Goal: Information Seeking & Learning: Learn about a topic

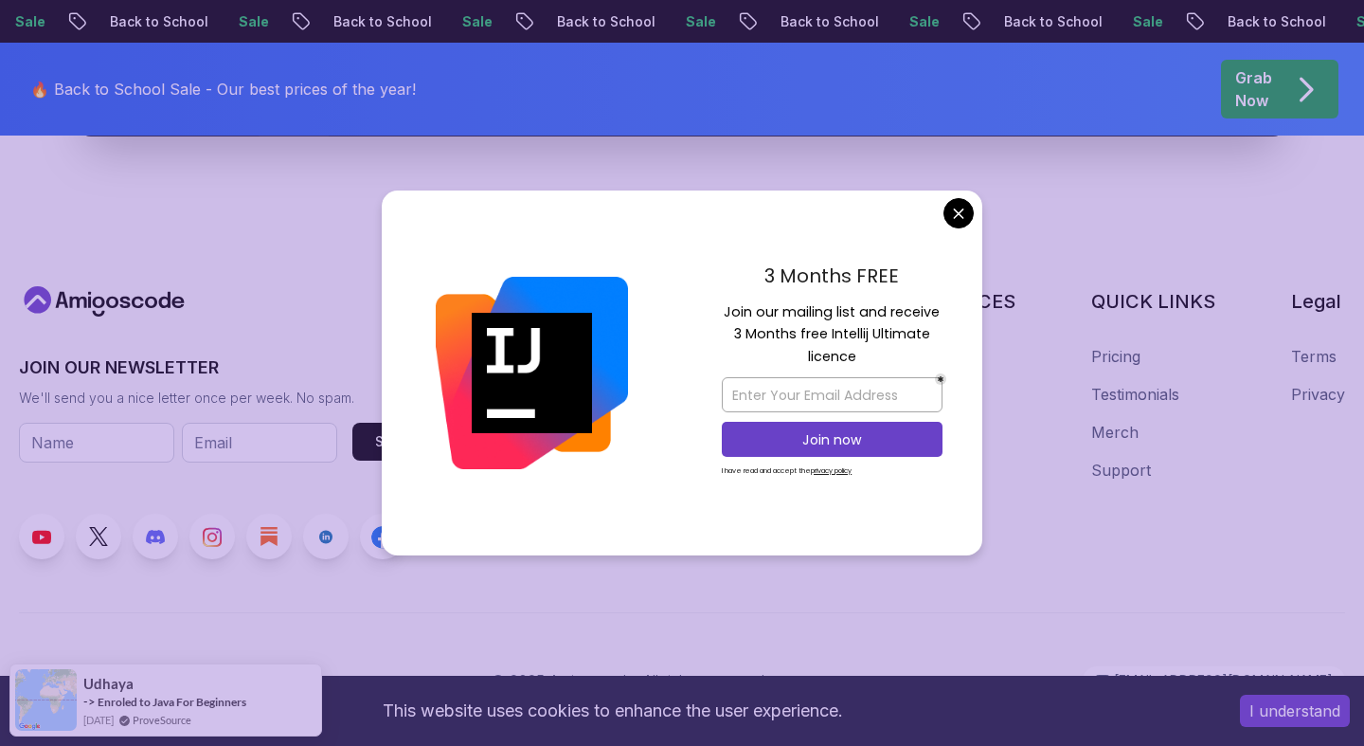
scroll to position [7328, 0]
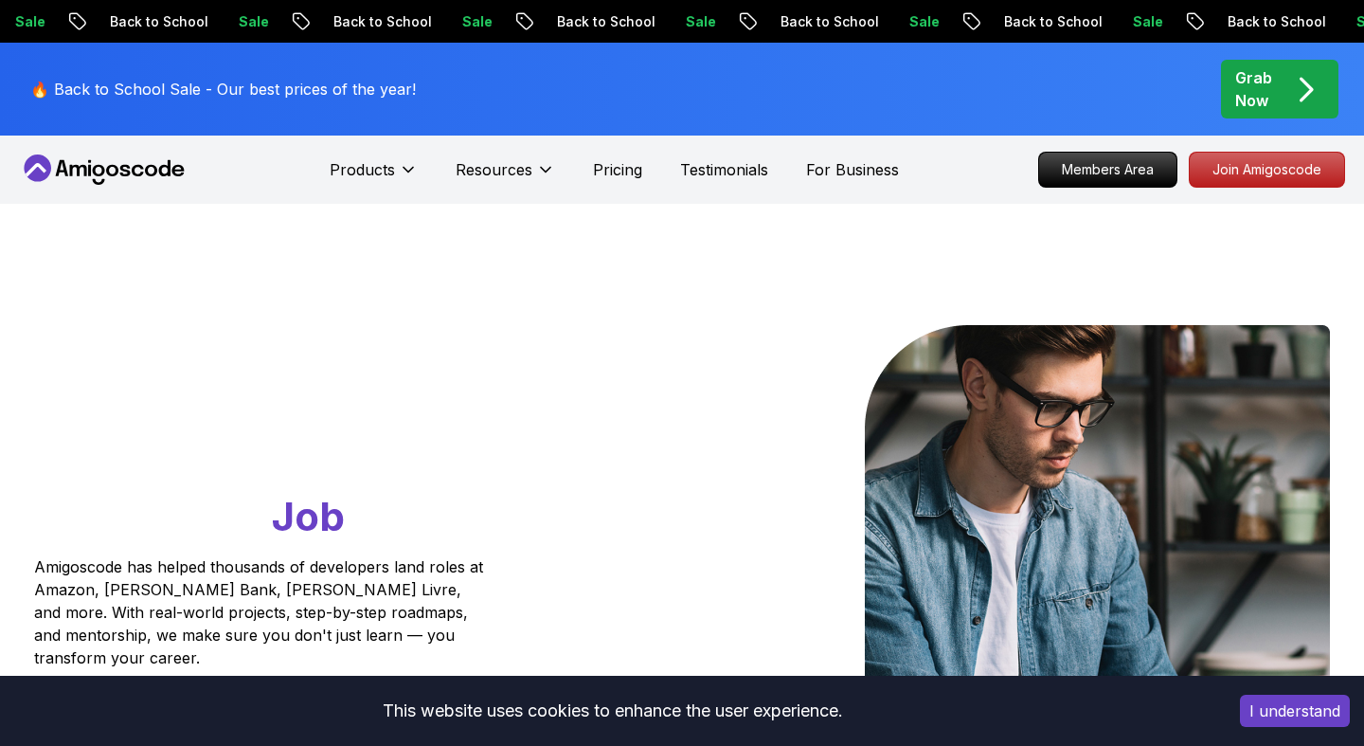
scroll to position [0, 0]
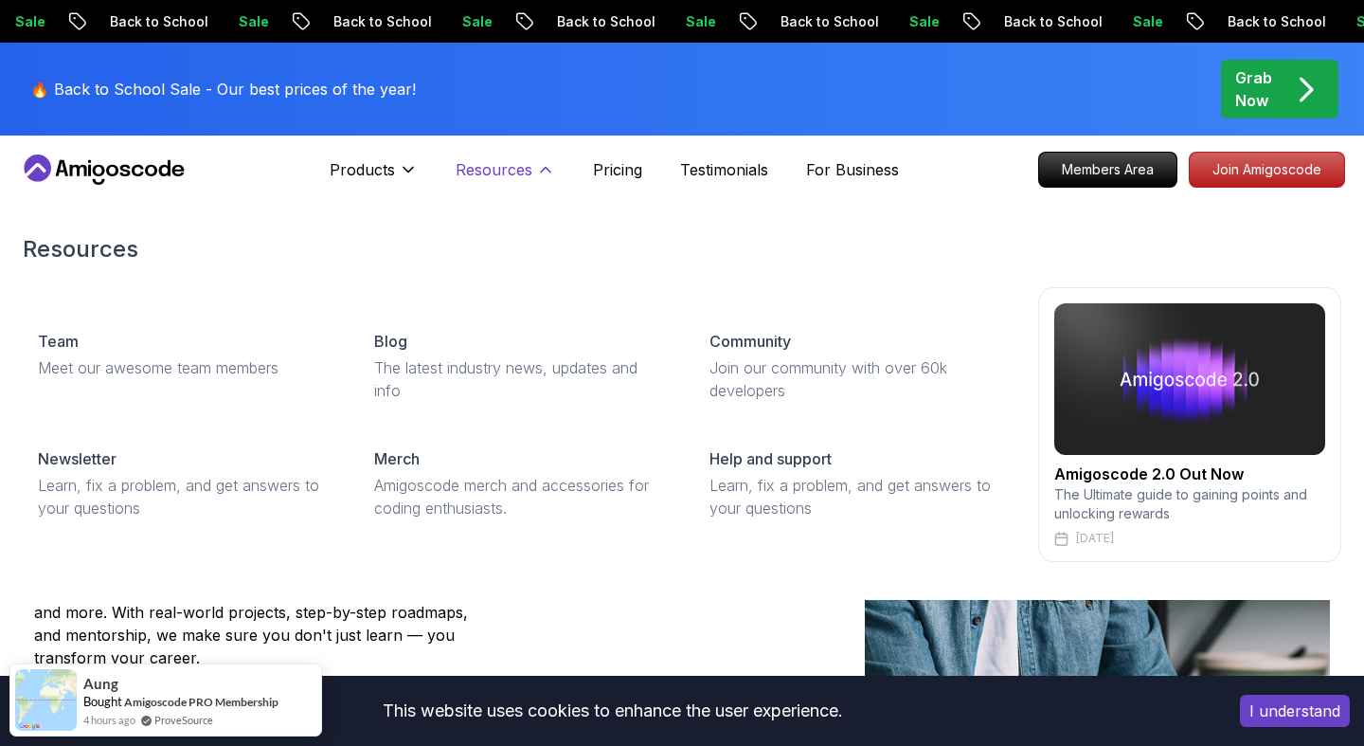
click at [538, 170] on icon at bounding box center [545, 169] width 19 height 19
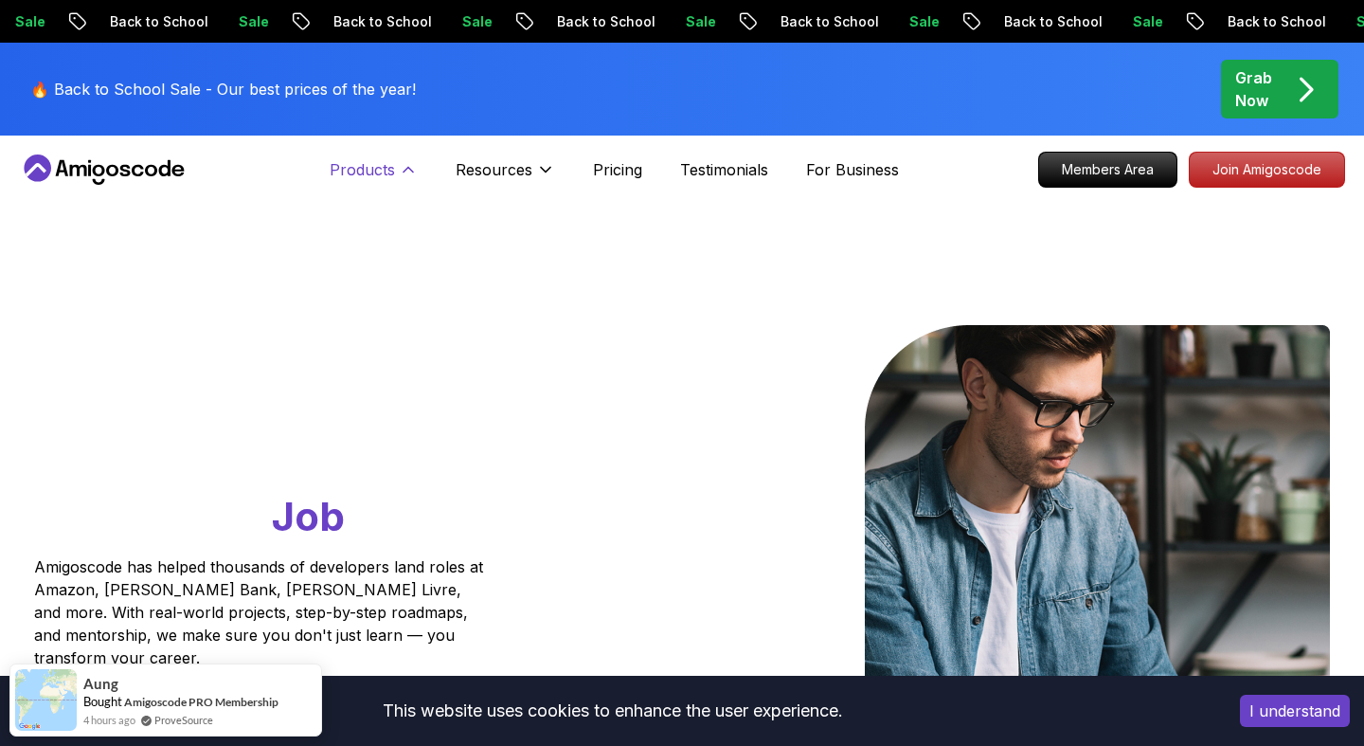
click at [403, 167] on icon at bounding box center [408, 169] width 19 height 19
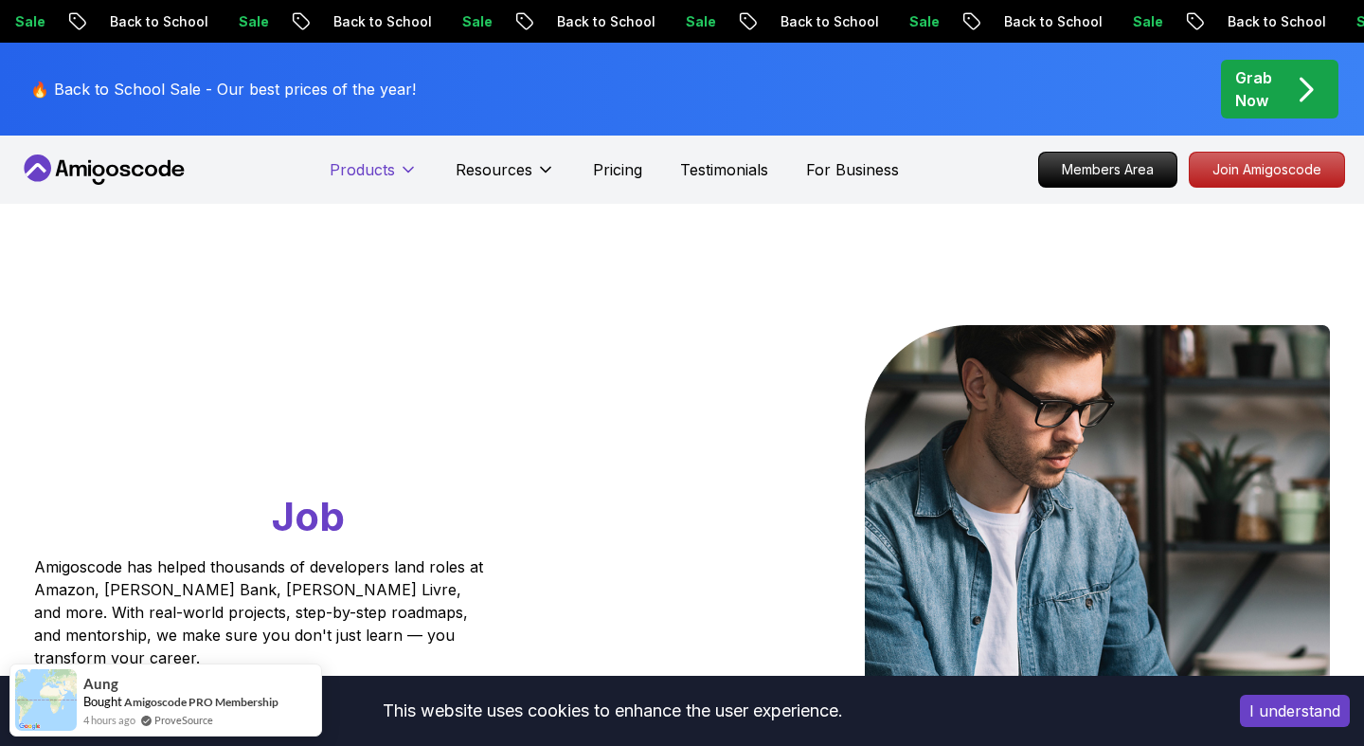
click at [404, 168] on icon at bounding box center [408, 170] width 9 height 5
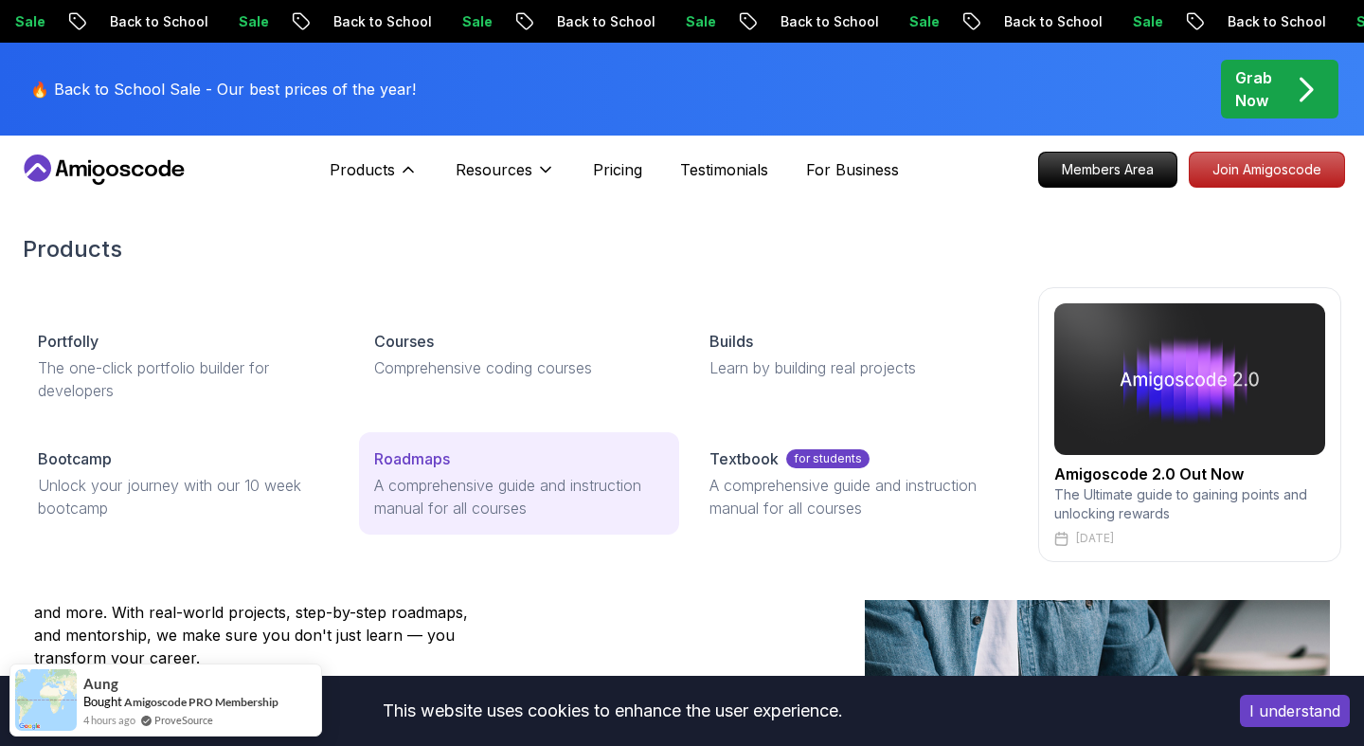
click at [420, 515] on p "A comprehensive guide and instruction manual for all courses" at bounding box center [519, 496] width 291 height 45
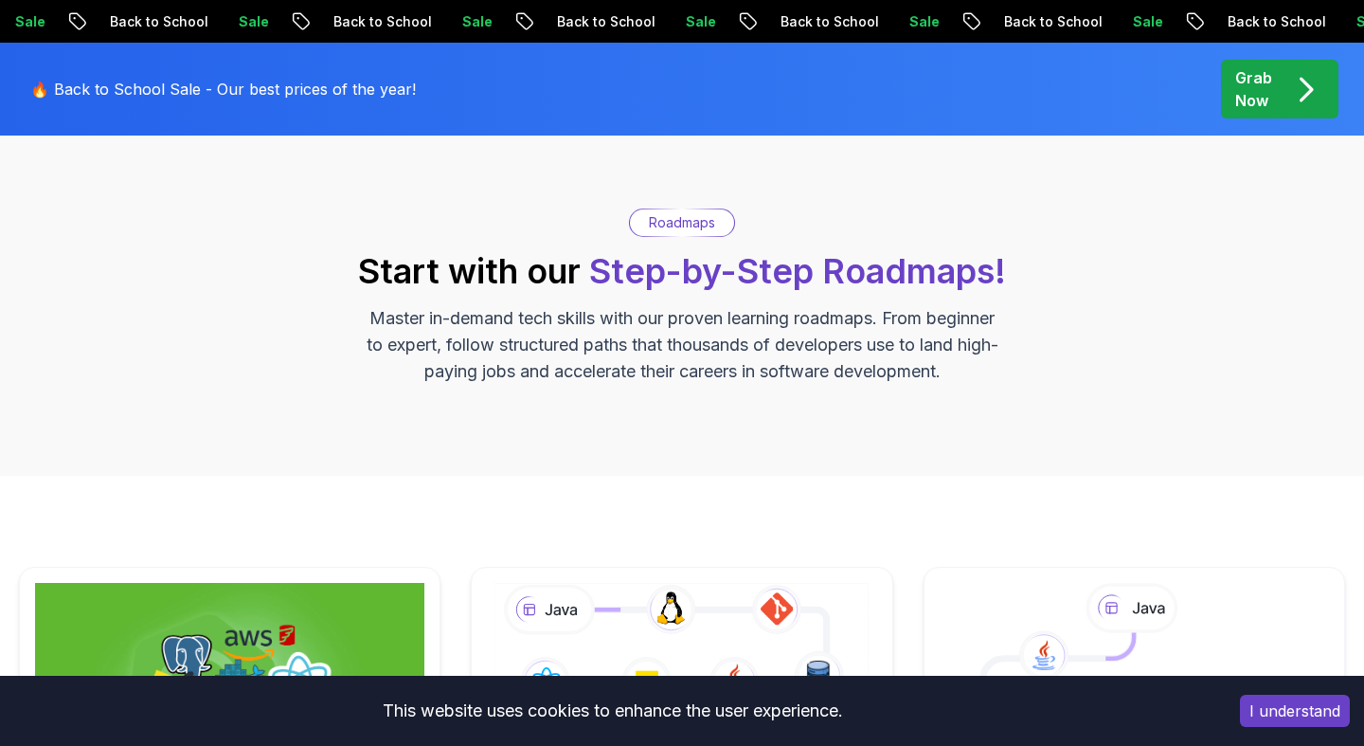
scroll to position [479, 0]
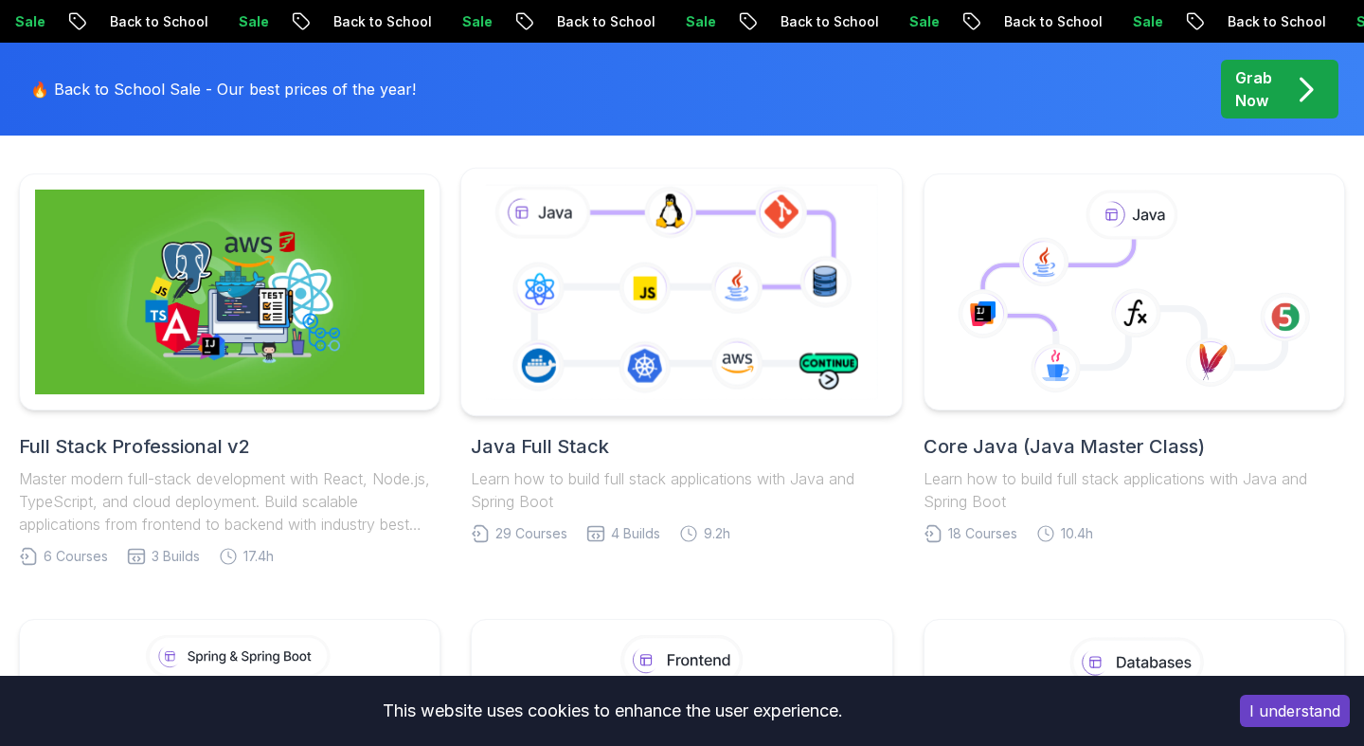
click at [615, 385] on icon at bounding box center [681, 291] width 401 height 223
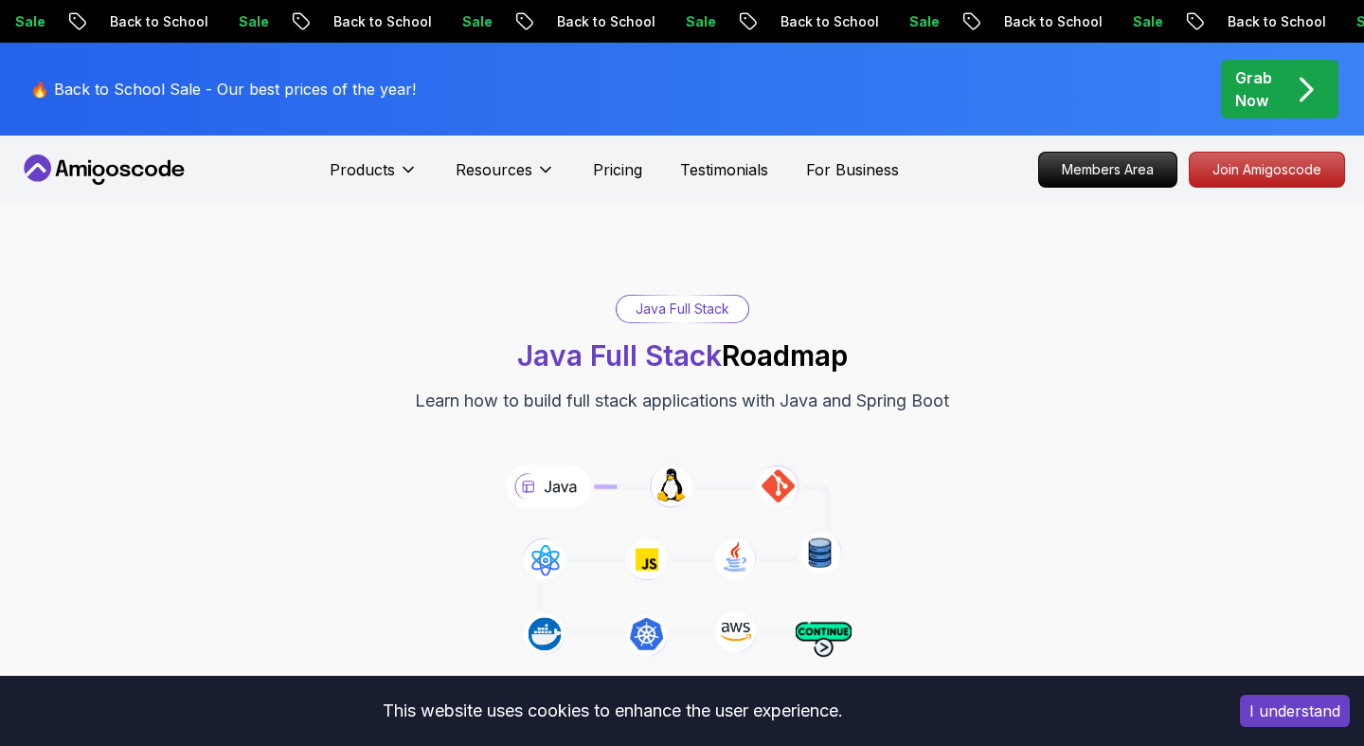
click at [656, 333] on div "Java Full Stack Java Full Stack Roadmap Learn how to build full stack applicati…" at bounding box center [682, 354] width 1326 height 119
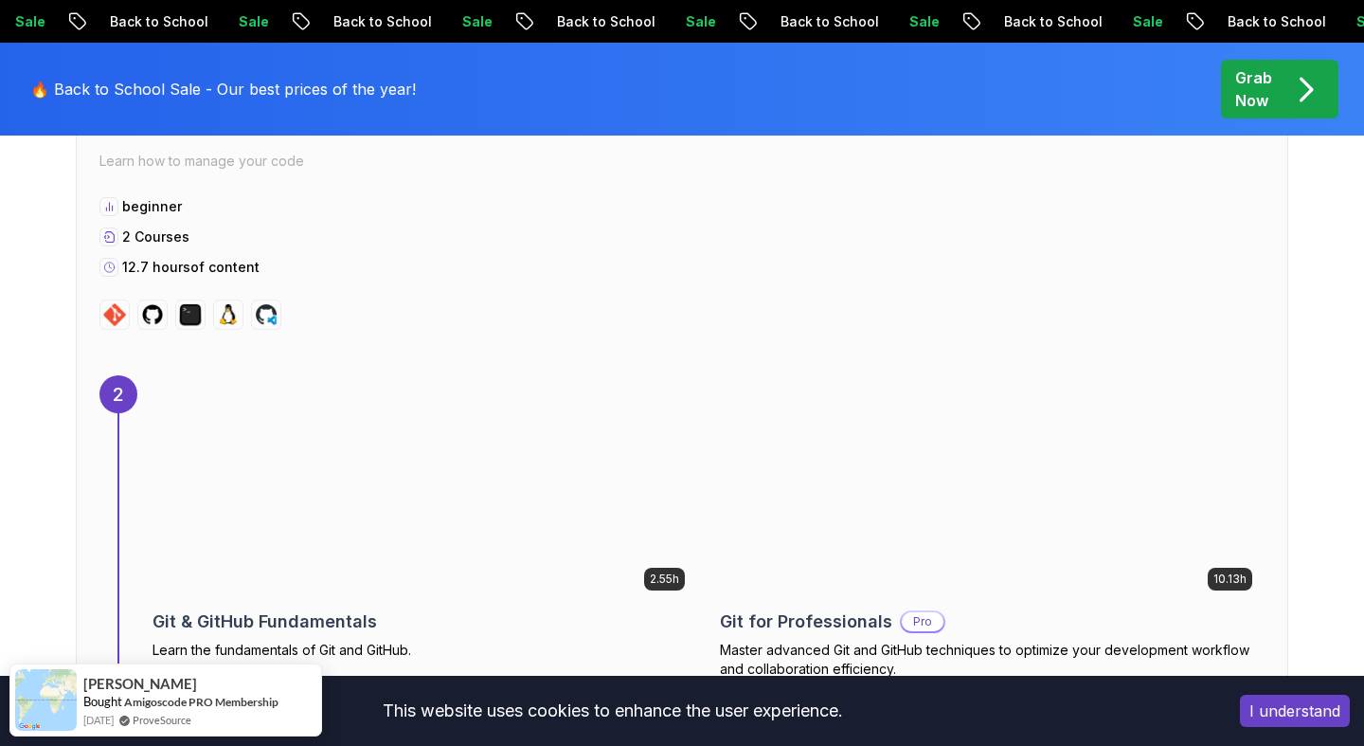
scroll to position [2471, 0]
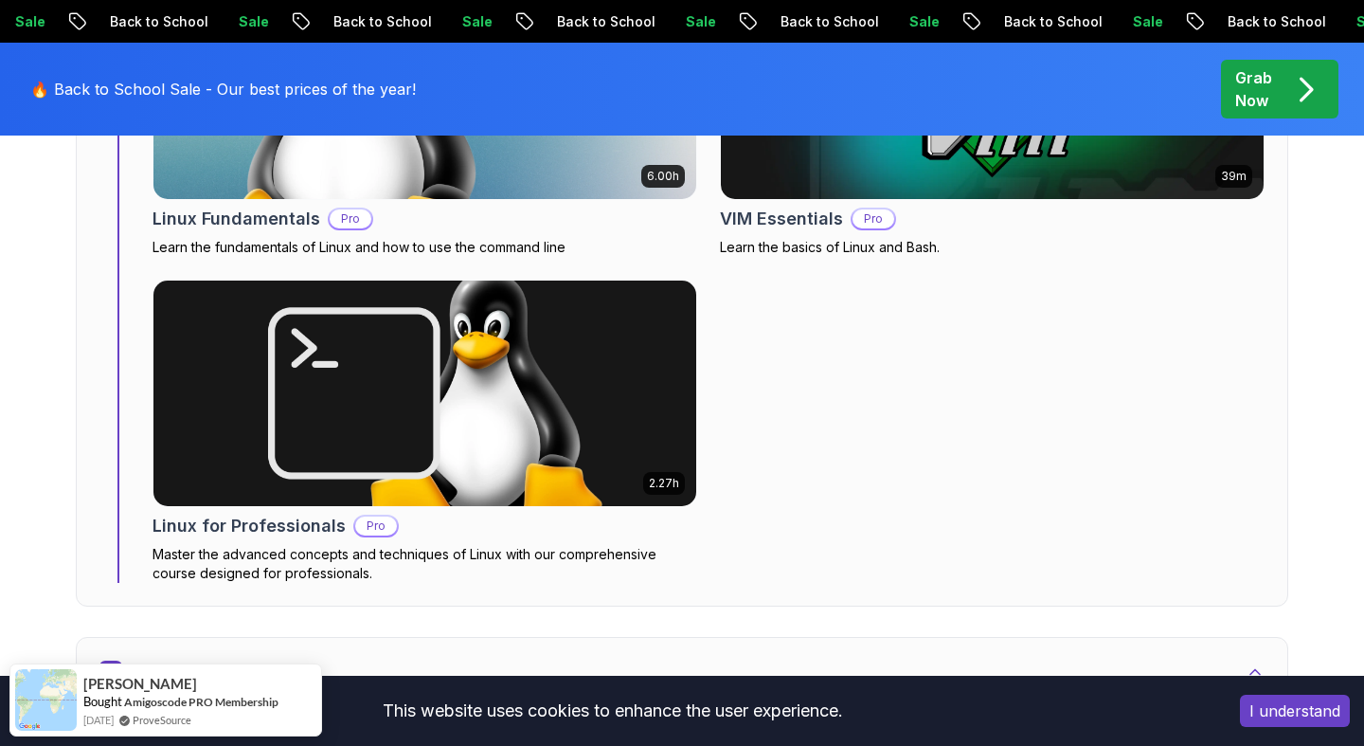
scroll to position [1488, 0]
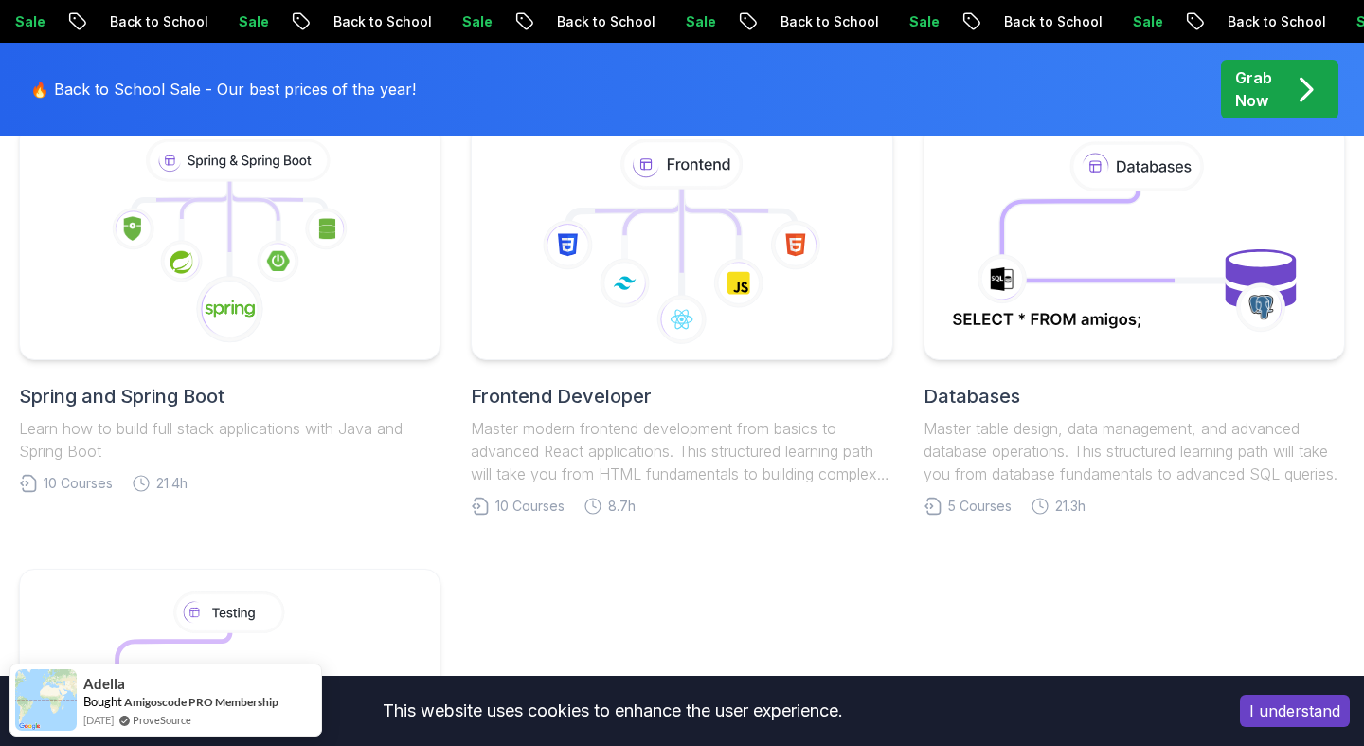
scroll to position [388, 0]
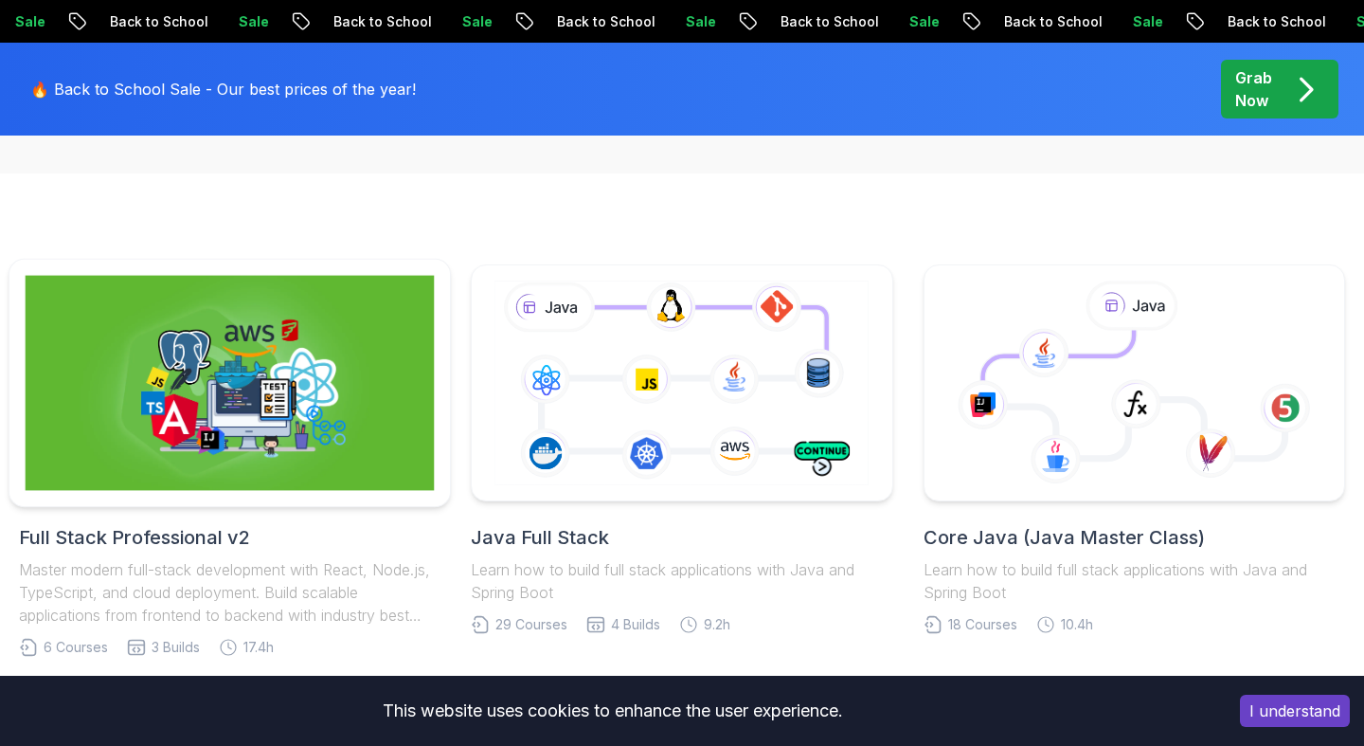
click at [278, 377] on img at bounding box center [230, 383] width 409 height 215
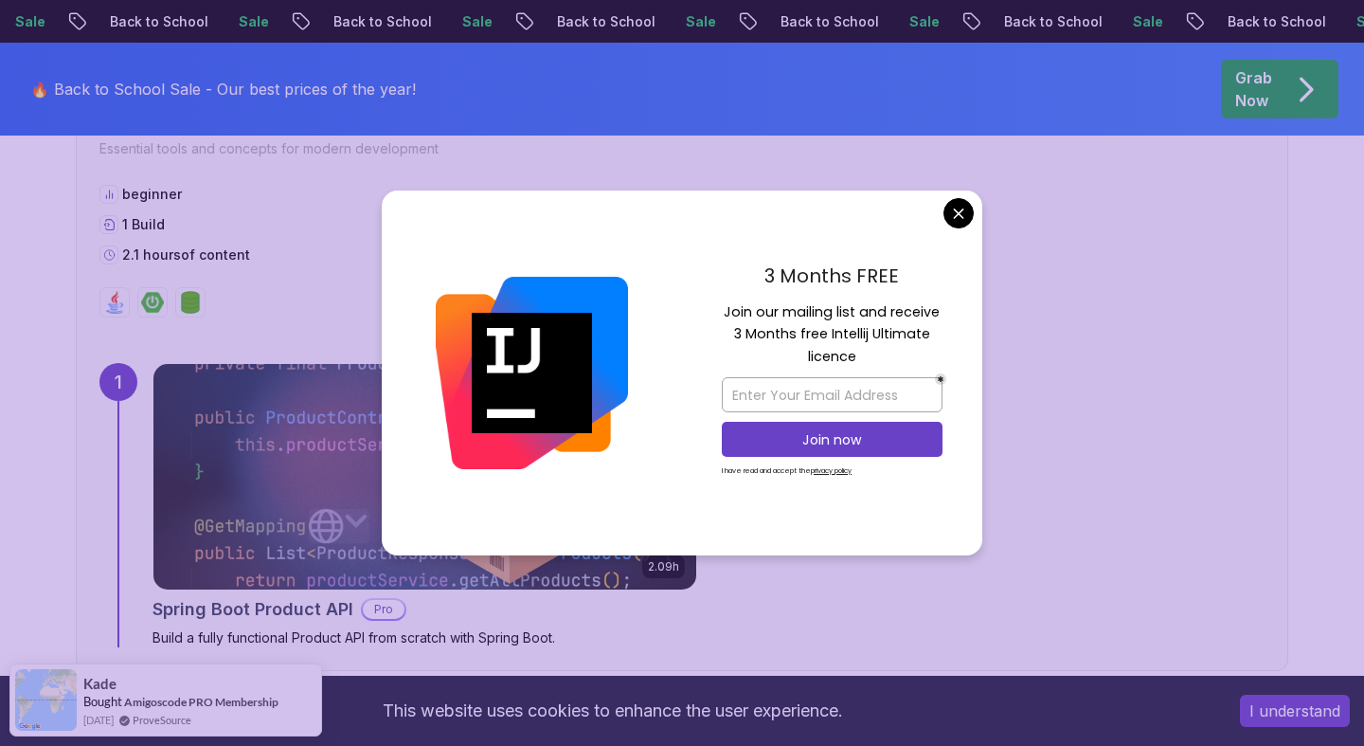
scroll to position [1614, 0]
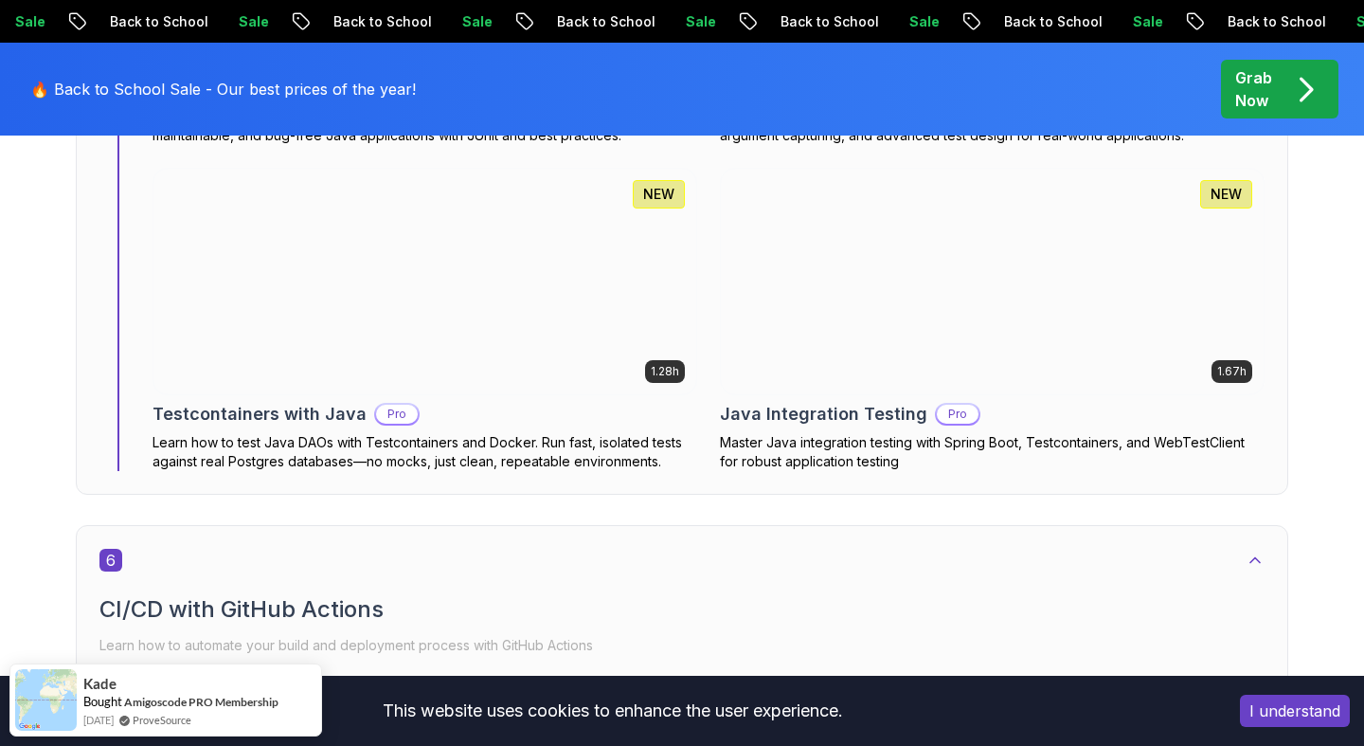
scroll to position [4230, 0]
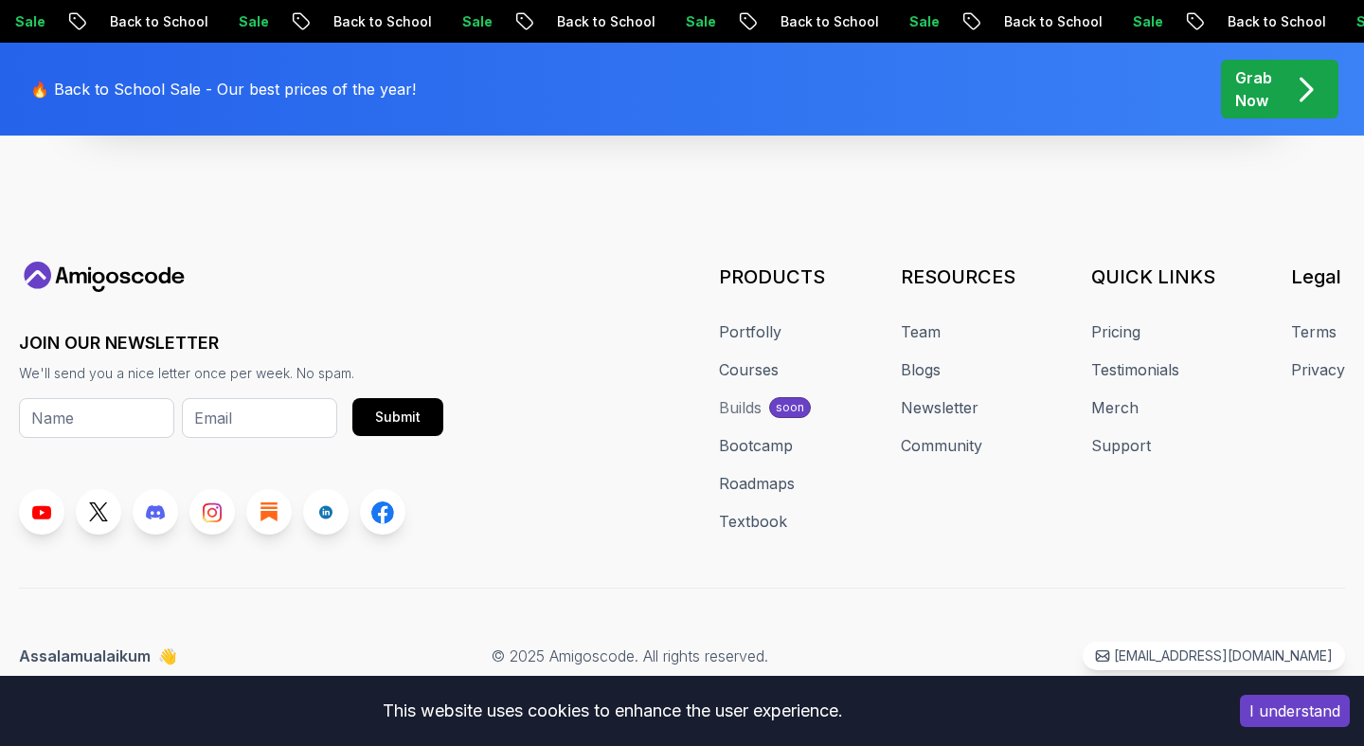
scroll to position [388, 0]
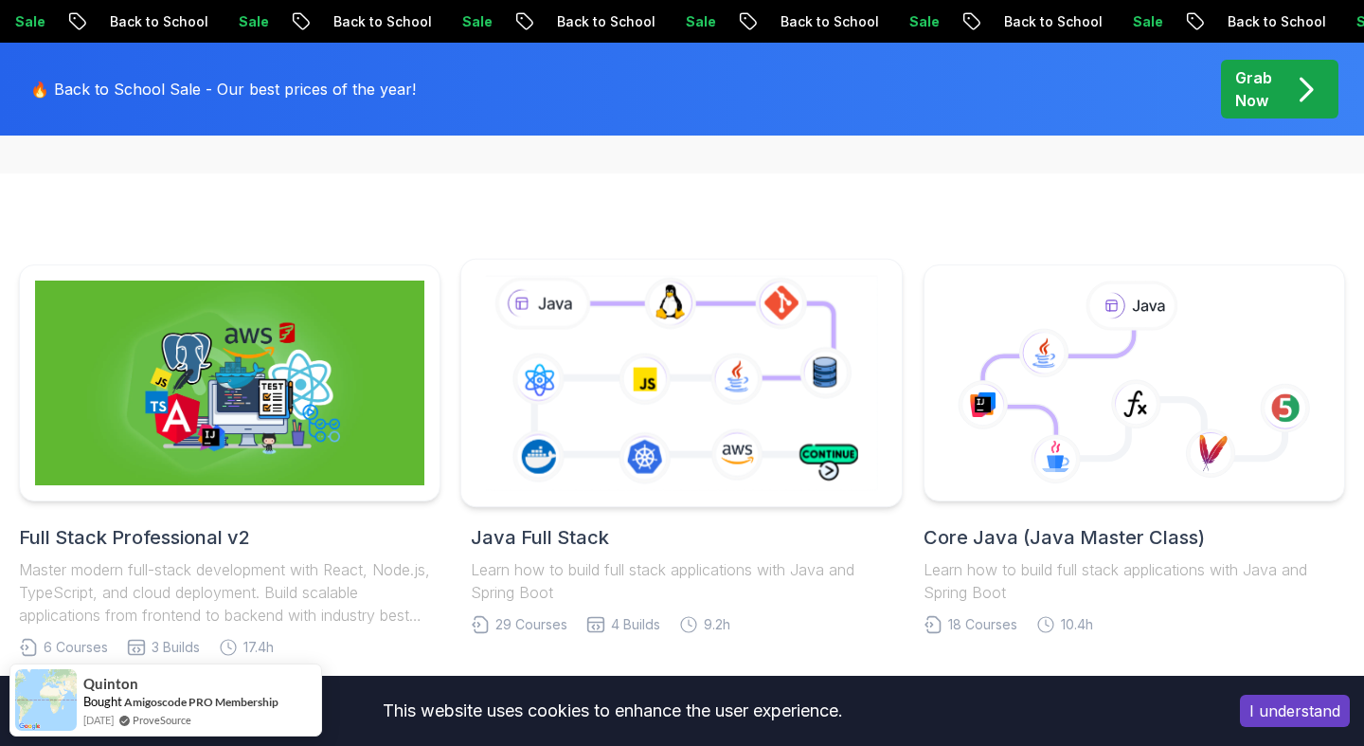
click at [705, 349] on icon at bounding box center [681, 382] width 401 height 223
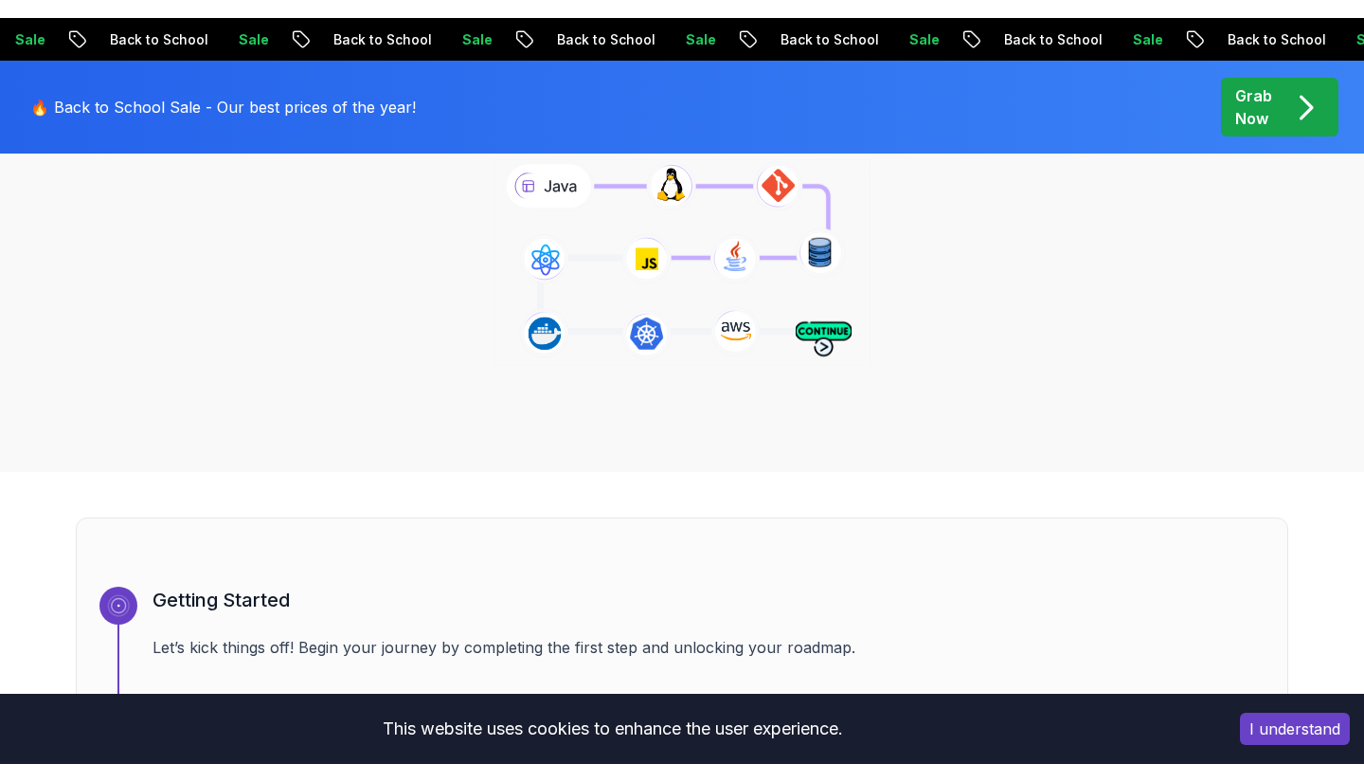
scroll to position [118, 0]
